Goal: Information Seeking & Learning: Learn about a topic

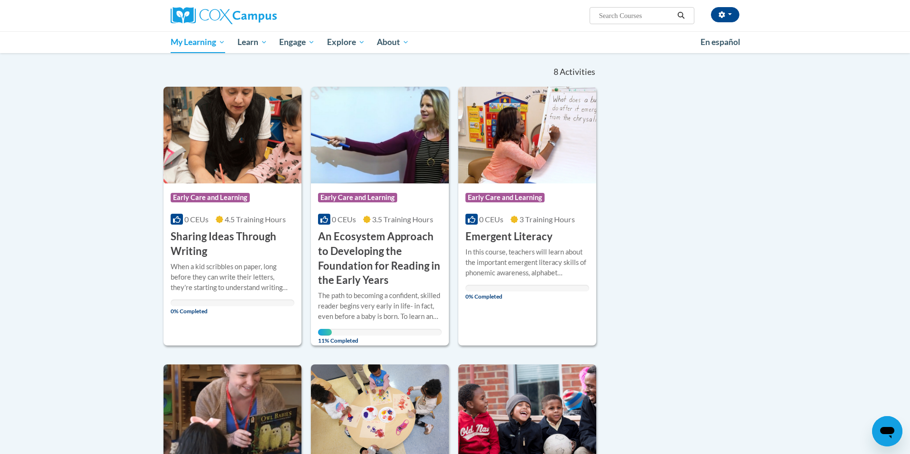
scroll to position [56, 0]
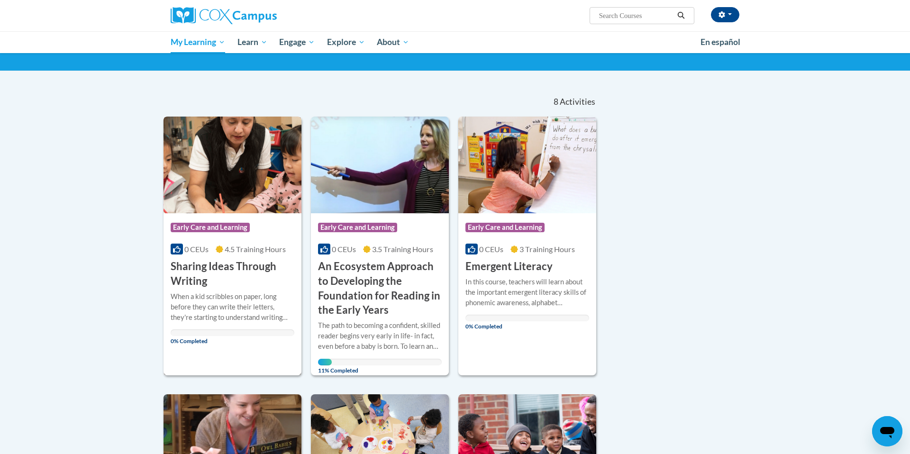
click at [273, 301] on div "When a kid scribbles on paper, long before they can write their letters, they'r…" at bounding box center [233, 306] width 124 height 31
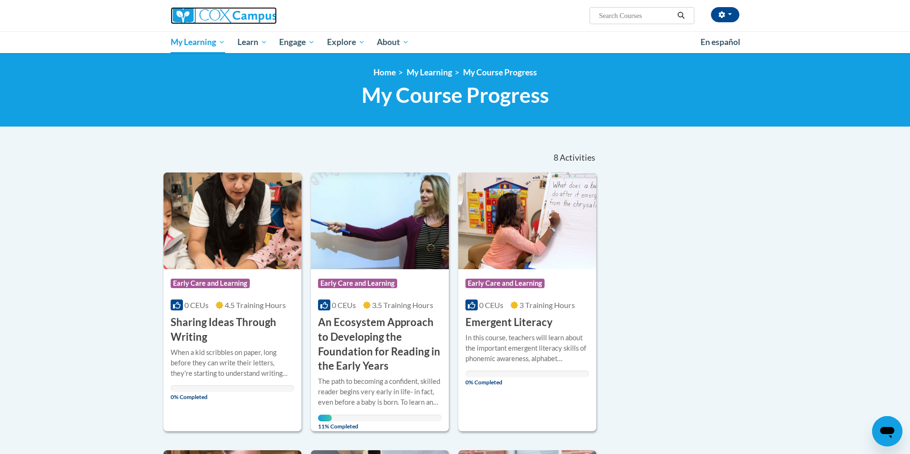
click at [231, 18] on img at bounding box center [224, 15] width 106 height 17
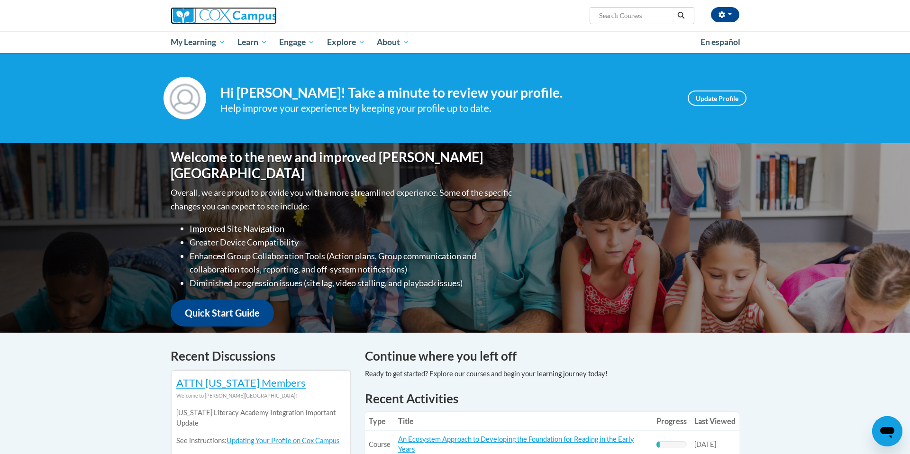
click at [227, 17] on img at bounding box center [224, 15] width 106 height 17
